Goal: Information Seeking & Learning: Learn about a topic

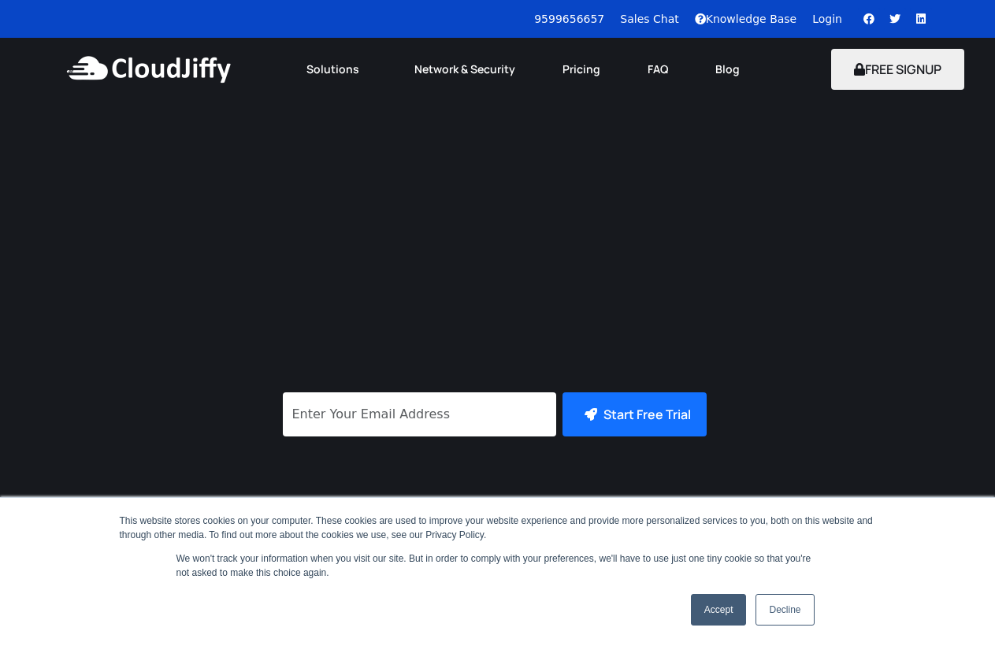
click at [639, 69] on link "FAQ" at bounding box center [658, 69] width 68 height 35
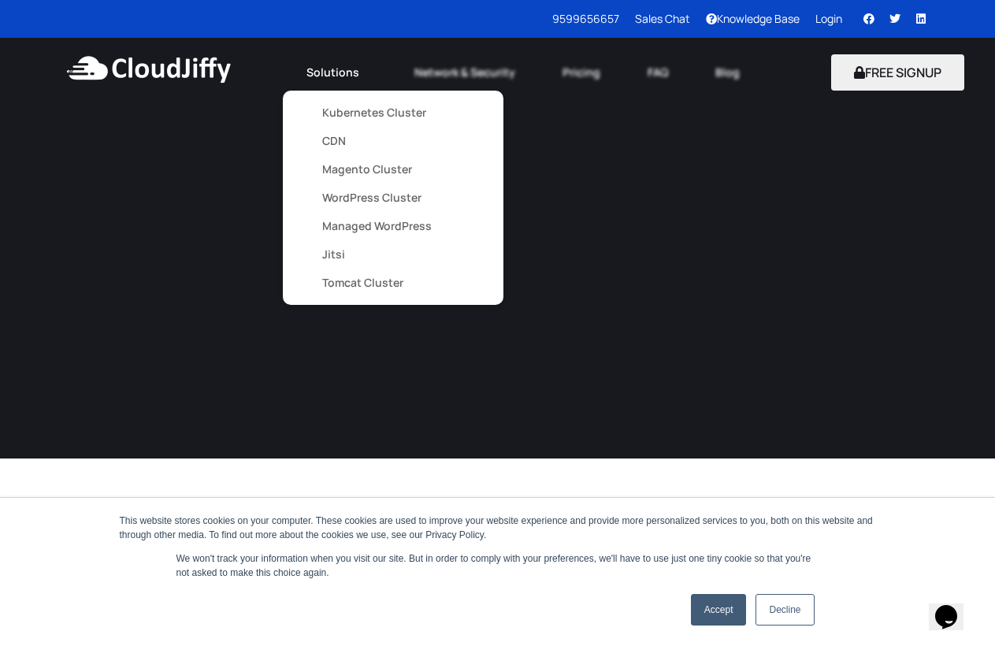
click at [407, 75] on link "Network & Security" at bounding box center [465, 72] width 148 height 35
